Goal: Obtain resource: Download file/media

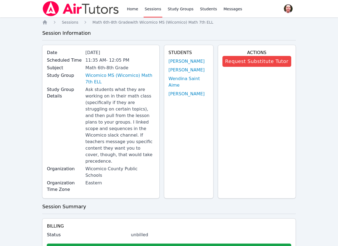
scroll to position [278, 0]
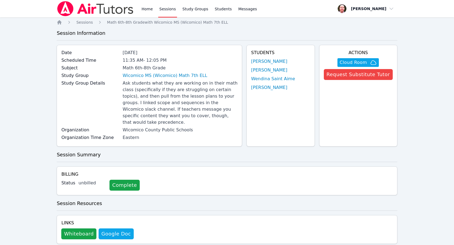
scroll to position [410, 0]
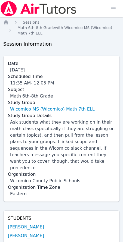
scroll to position [562, 0]
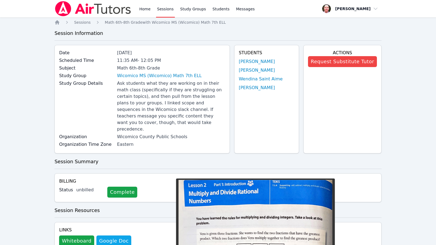
scroll to position [158, 0]
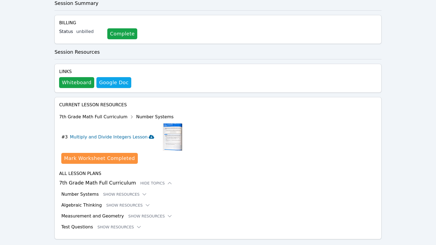
click at [149, 135] on icon at bounding box center [151, 137] width 5 height 4
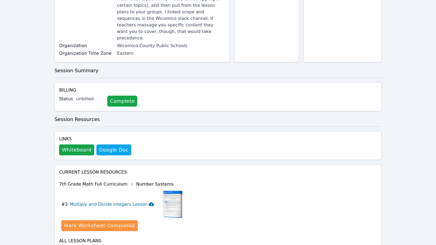
scroll to position [163, 0]
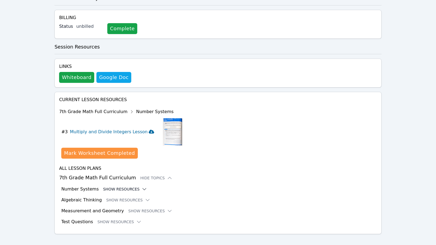
click at [141, 186] on icon at bounding box center [143, 188] width 5 height 5
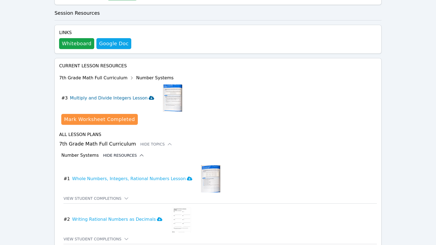
scroll to position [270, 0]
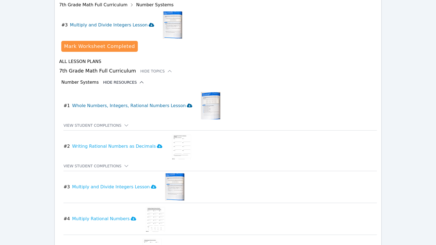
click at [187, 103] on icon at bounding box center [189, 105] width 5 height 4
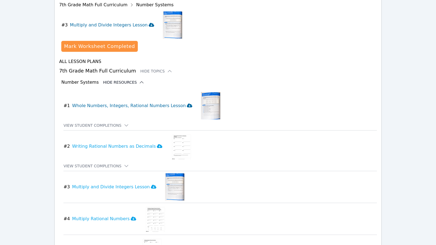
click at [187, 103] on icon at bounding box center [189, 105] width 5 height 4
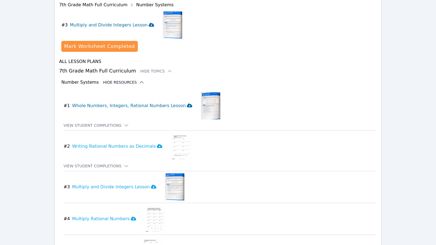
click at [187, 103] on icon at bounding box center [189, 105] width 5 height 4
click at [158, 102] on h3 "Whole Numbers, Integers, Rational Numbers Lesson" at bounding box center [132, 105] width 120 height 7
click at [124, 122] on icon at bounding box center [126, 124] width 5 height 5
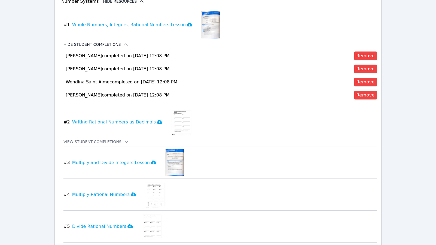
scroll to position [352, 0]
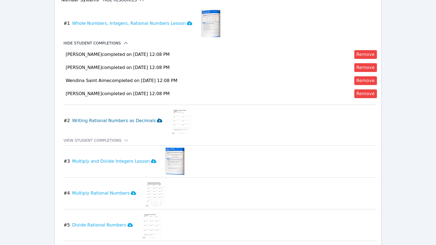
click at [157, 118] on icon at bounding box center [159, 120] width 5 height 4
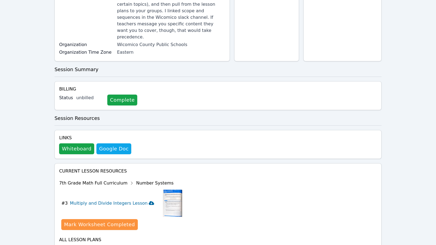
scroll to position [0, 0]
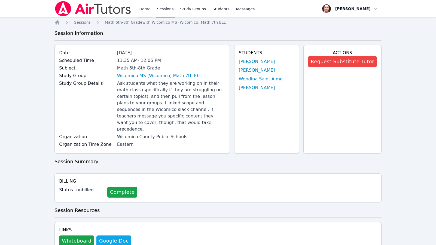
click at [148, 8] on link "Home" at bounding box center [144, 8] width 13 height 17
